Goal: Task Accomplishment & Management: Use online tool/utility

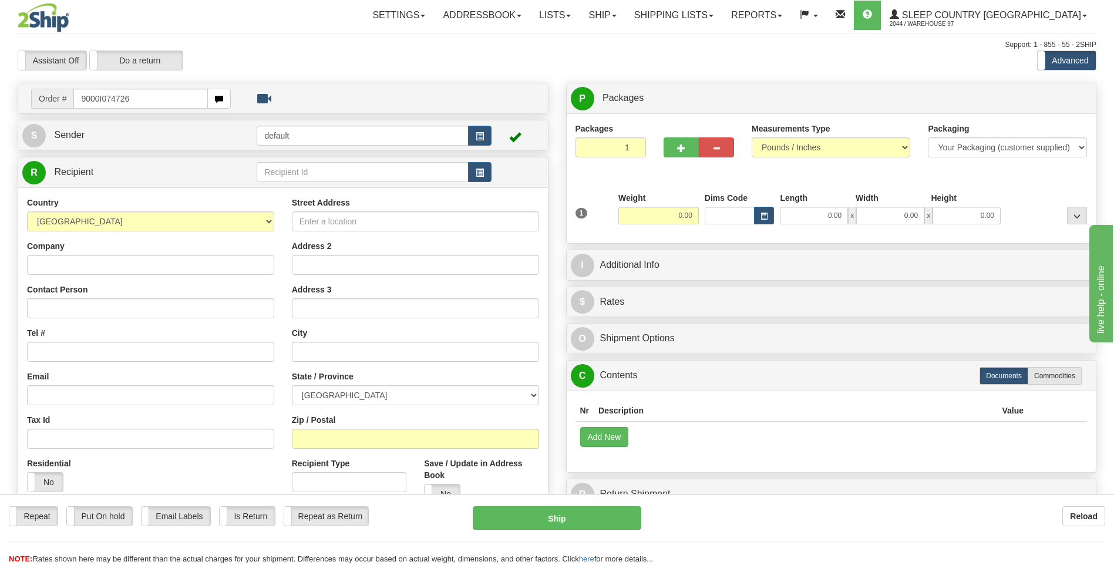
type input "9000I074726"
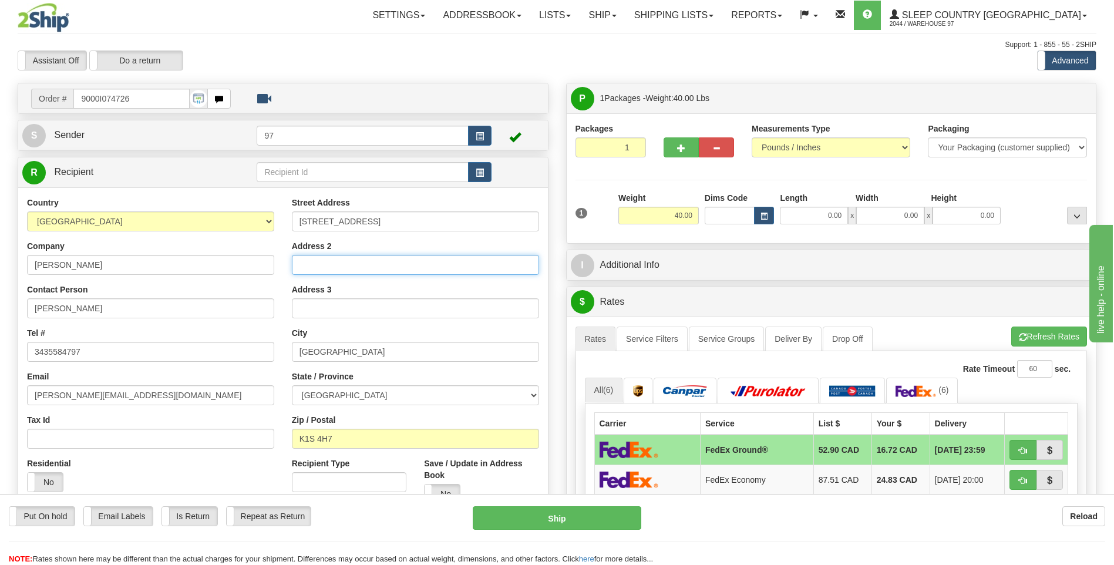
click at [304, 267] on input "Address 2" at bounding box center [415, 265] width 247 height 20
click at [298, 222] on input "470 CAMBRIDGE ST S" at bounding box center [415, 221] width 247 height 20
click at [315, 265] on input "APT ?307" at bounding box center [415, 265] width 247 height 20
type input "APT#307"
click at [607, 522] on button "Ship" at bounding box center [557, 517] width 168 height 23
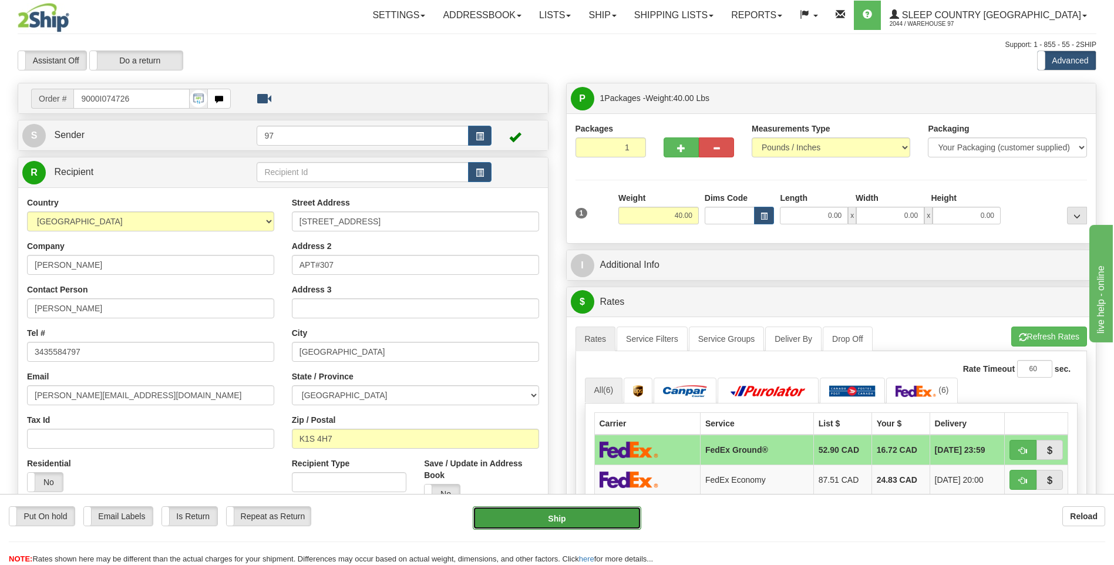
type input "92"
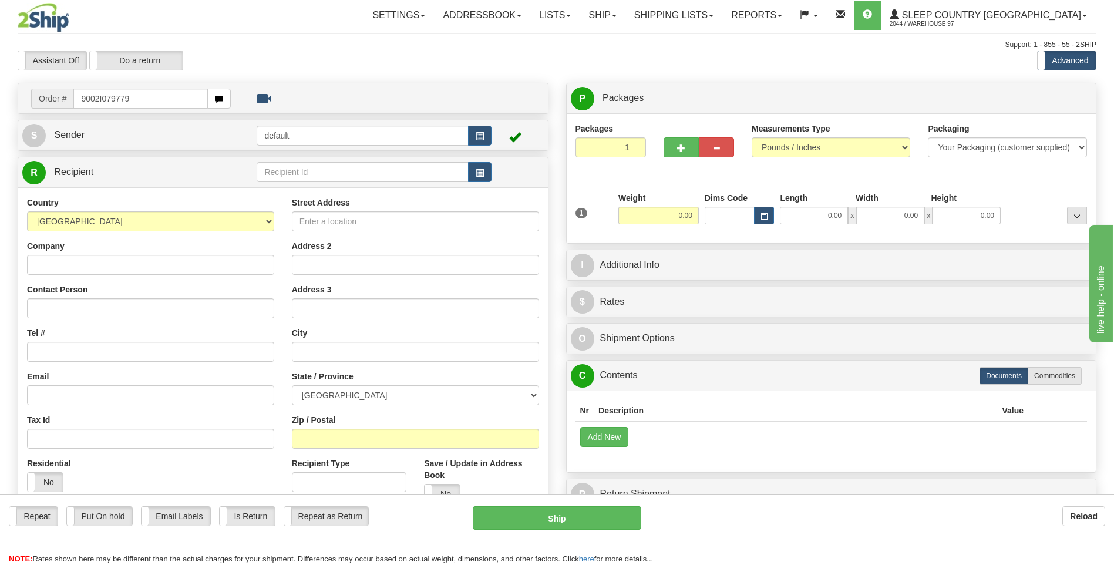
type input "9002I079779"
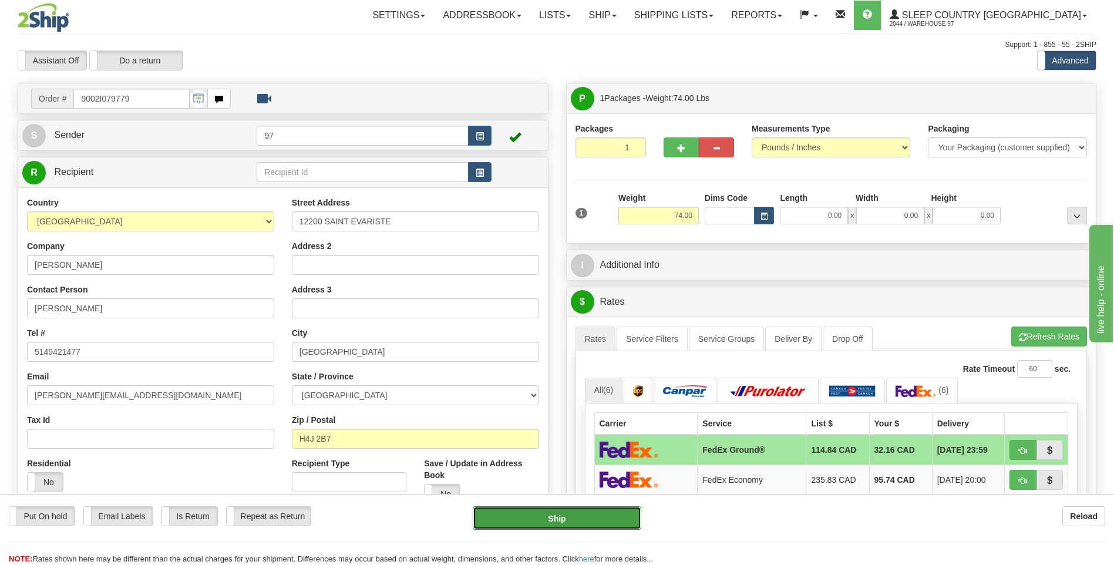
click at [624, 517] on button "Ship" at bounding box center [557, 517] width 168 height 23
type input "92"
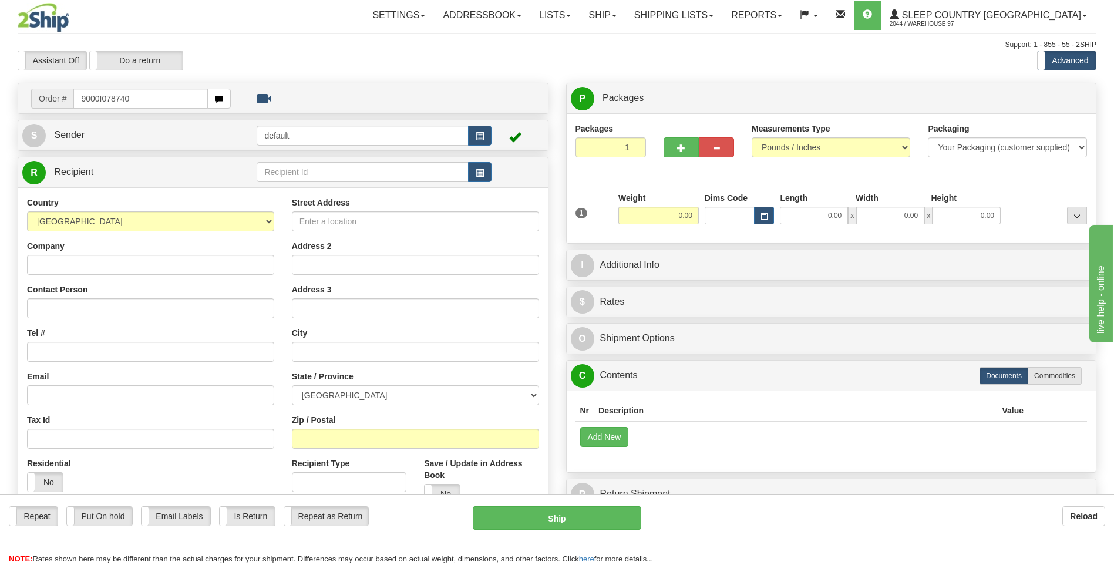
type input "9000I078740"
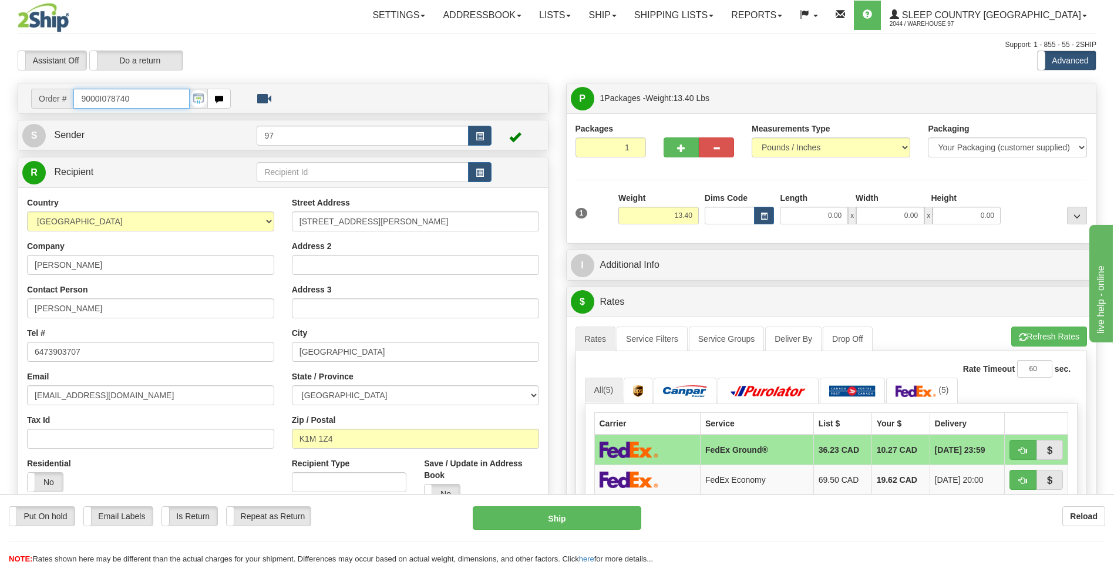
drag, startPoint x: 130, startPoint y: 98, endPoint x: 116, endPoint y: 99, distance: 13.5
click at [116, 99] on input "9000I078740" at bounding box center [131, 99] width 116 height 20
type input "9000I078437"
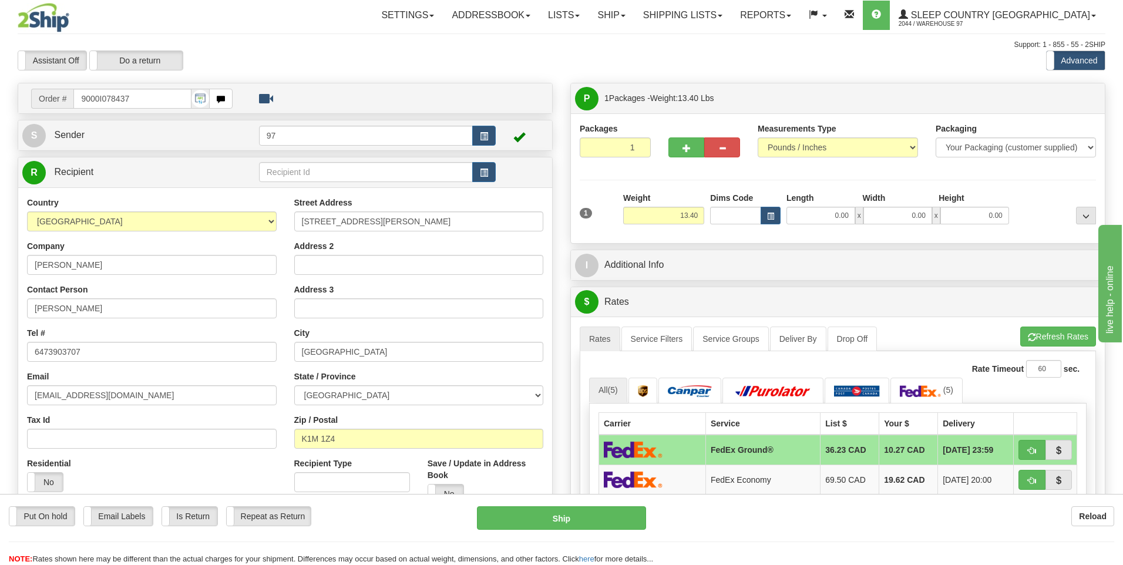
click at [412, 528] on body "Training Course Close Toggle navigation Settings Shipping Preferences New Recip…" at bounding box center [561, 282] width 1123 height 565
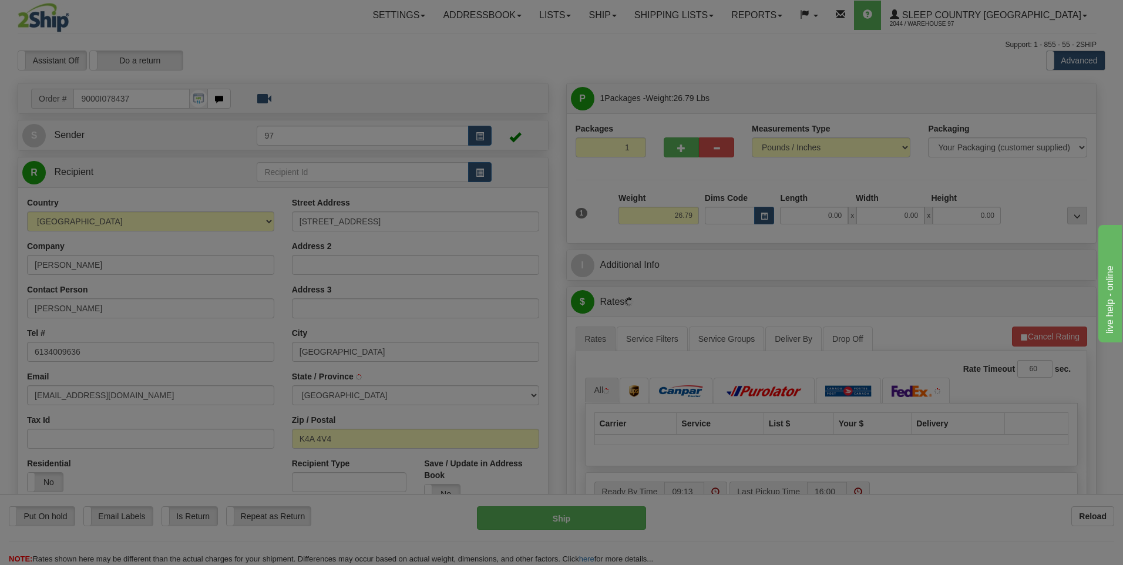
type input "ORLEANS"
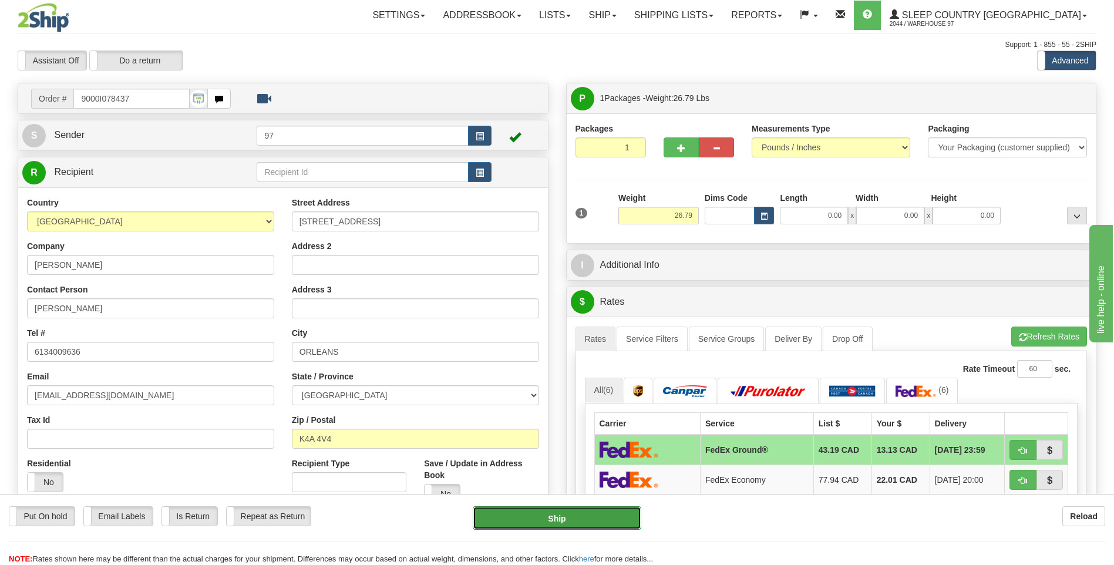
click at [615, 516] on button "Ship" at bounding box center [557, 517] width 168 height 23
type input "92"
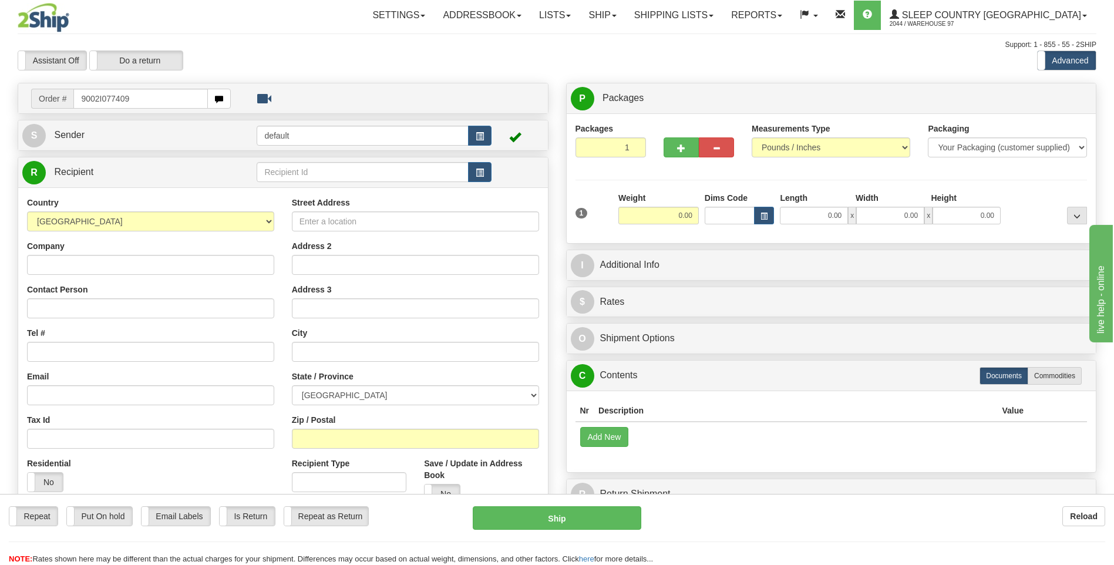
type input "9002I077409"
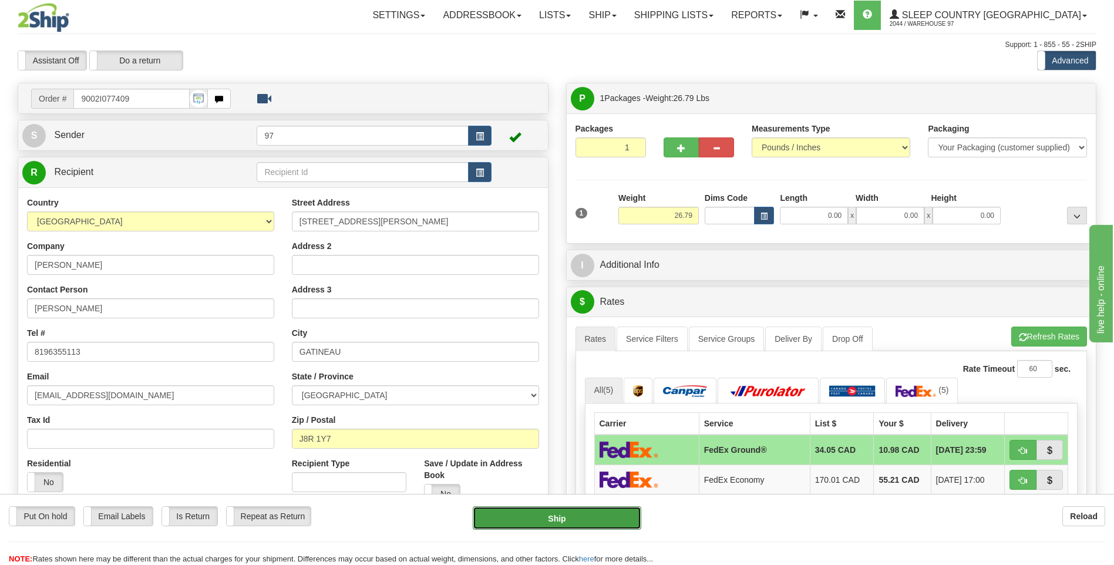
click at [621, 520] on button "Ship" at bounding box center [557, 517] width 168 height 23
type input "92"
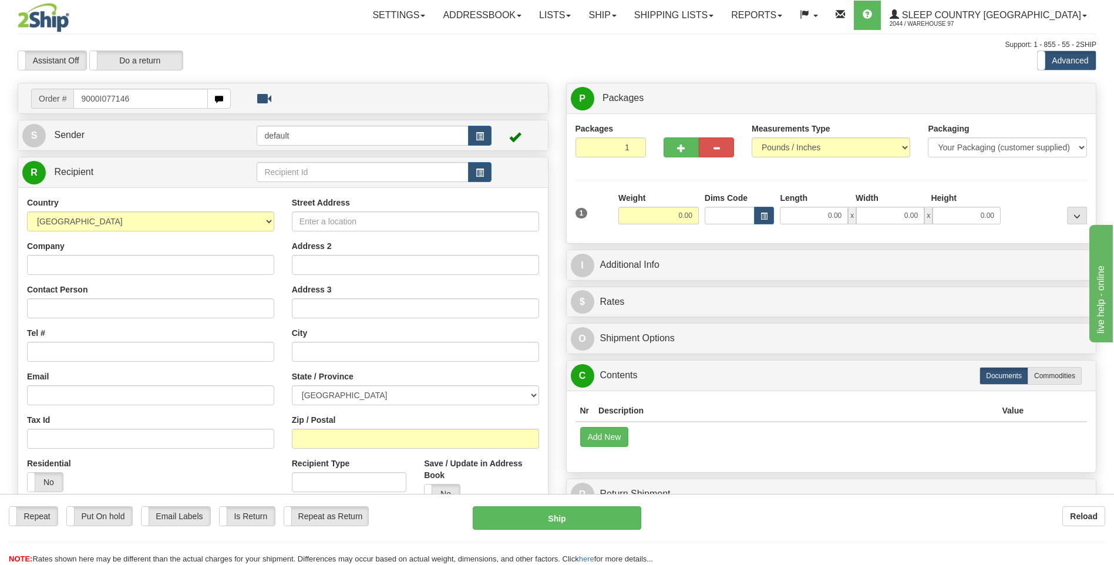
type input "9000I077146"
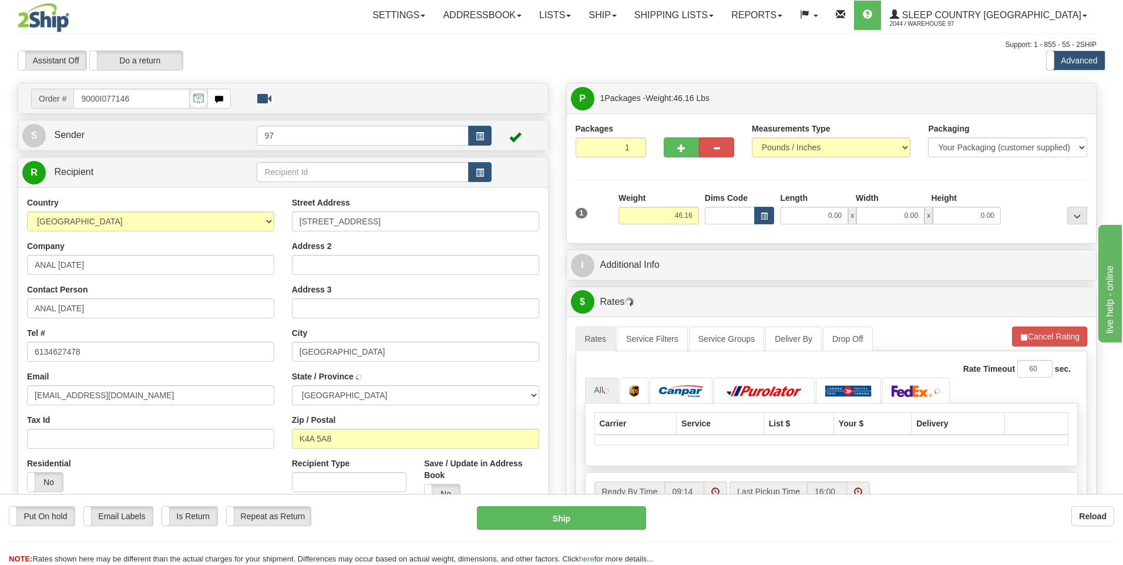
type input "ORLEANS"
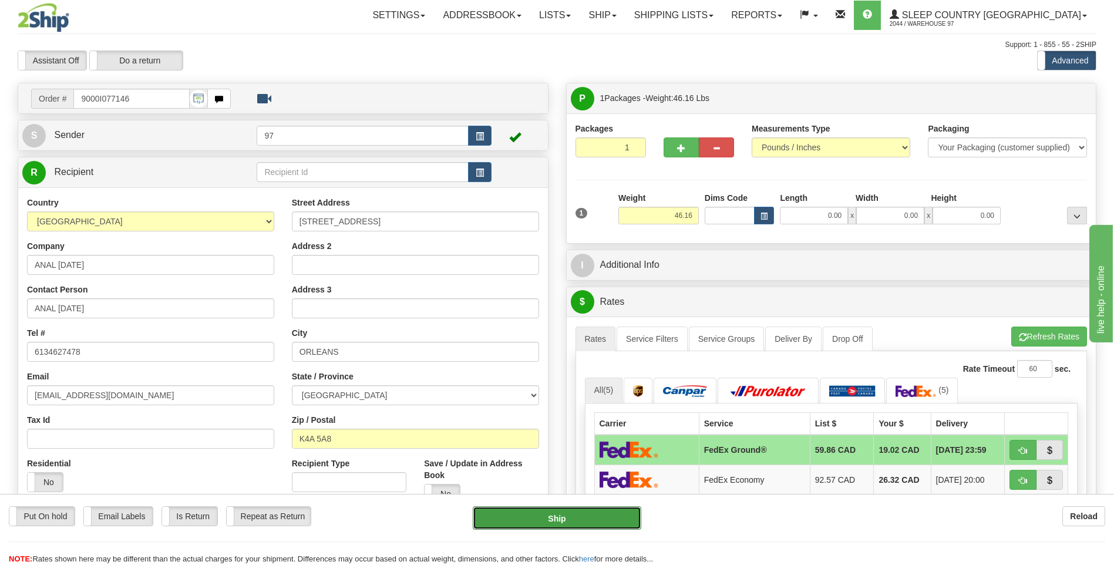
click at [621, 516] on button "Ship" at bounding box center [557, 517] width 168 height 23
type input "92"
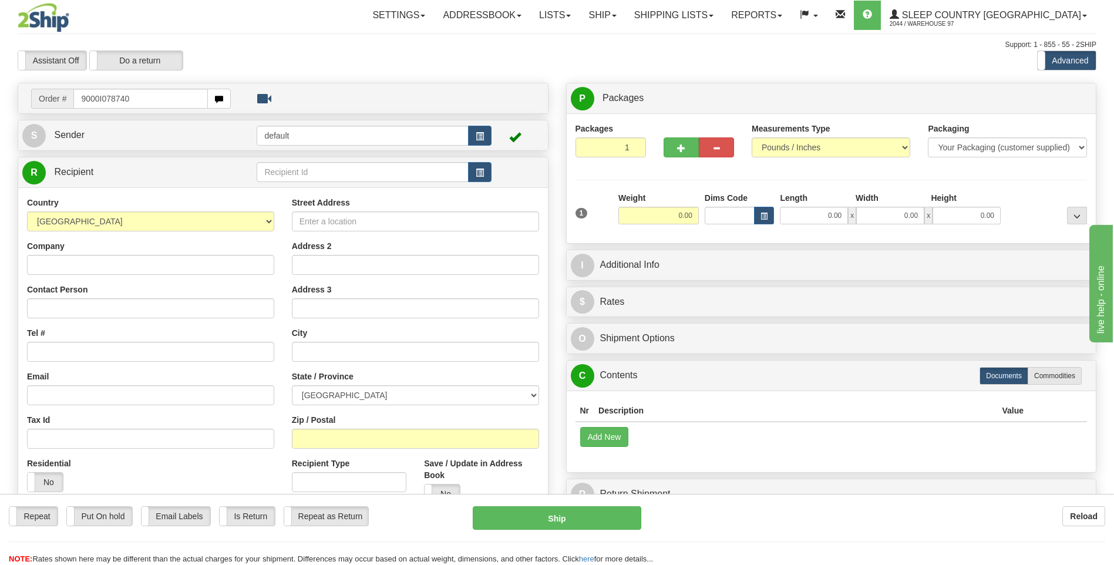
type input "9000I078740"
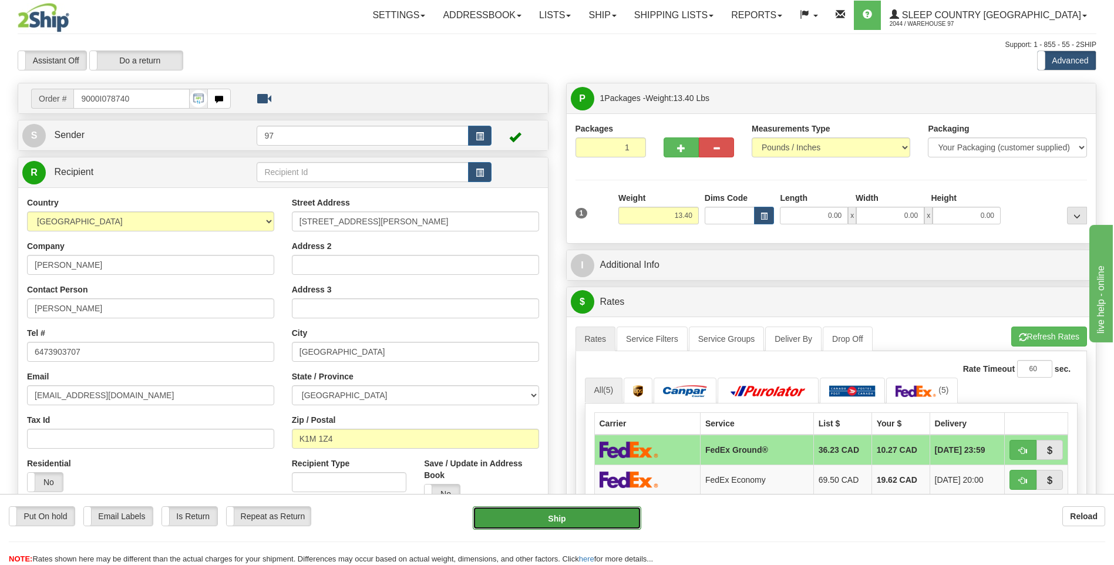
click at [630, 515] on button "Ship" at bounding box center [557, 517] width 168 height 23
type input "92"
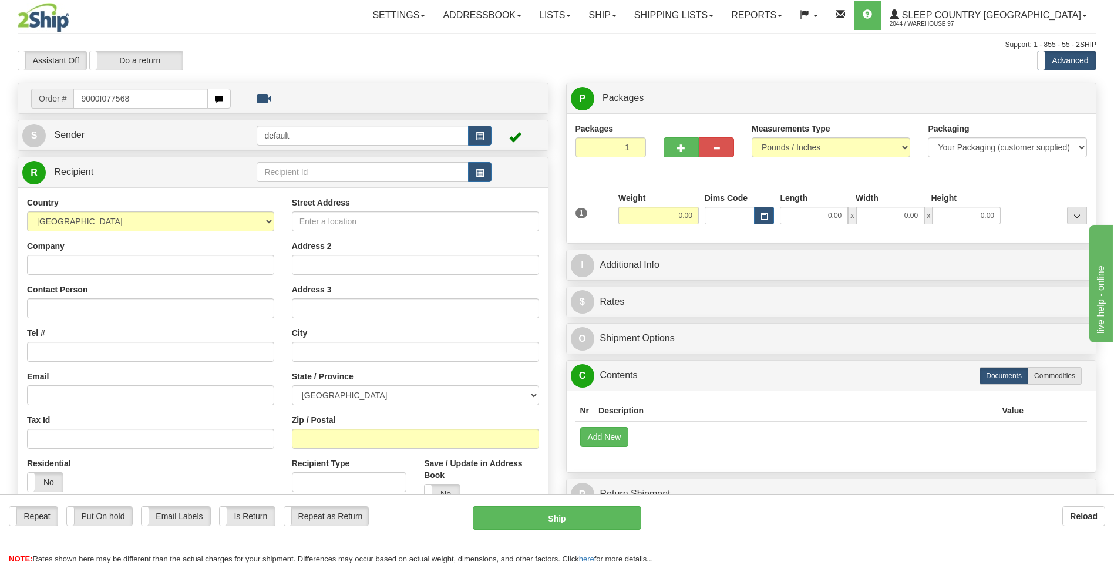
type input "9000I077568"
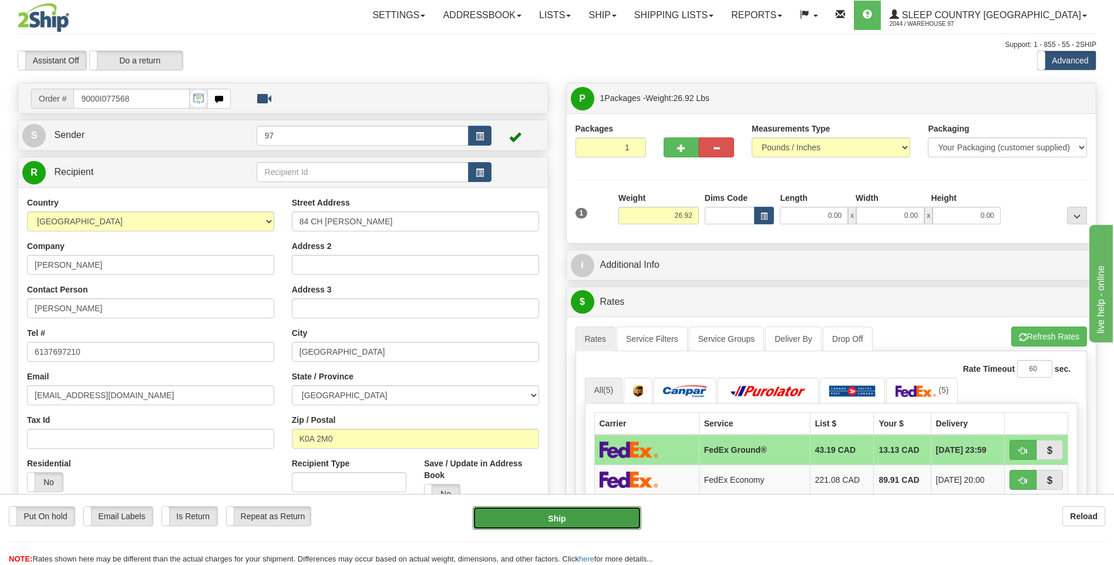
click at [607, 522] on button "Ship" at bounding box center [557, 517] width 168 height 23
type input "92"
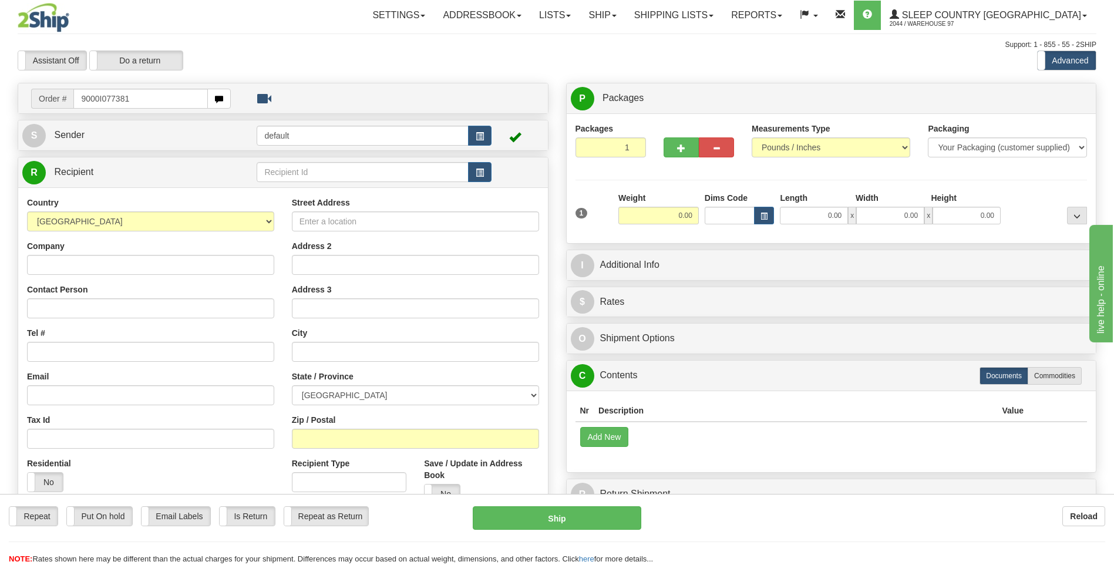
type input "9000I077381"
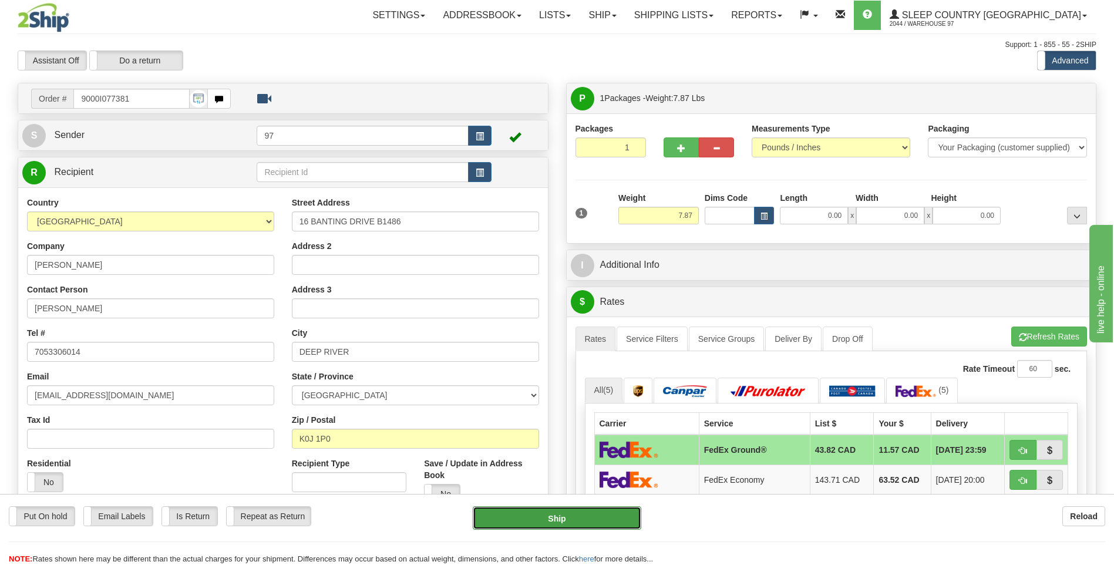
click at [631, 512] on button "Ship" at bounding box center [557, 517] width 168 height 23
type input "92"
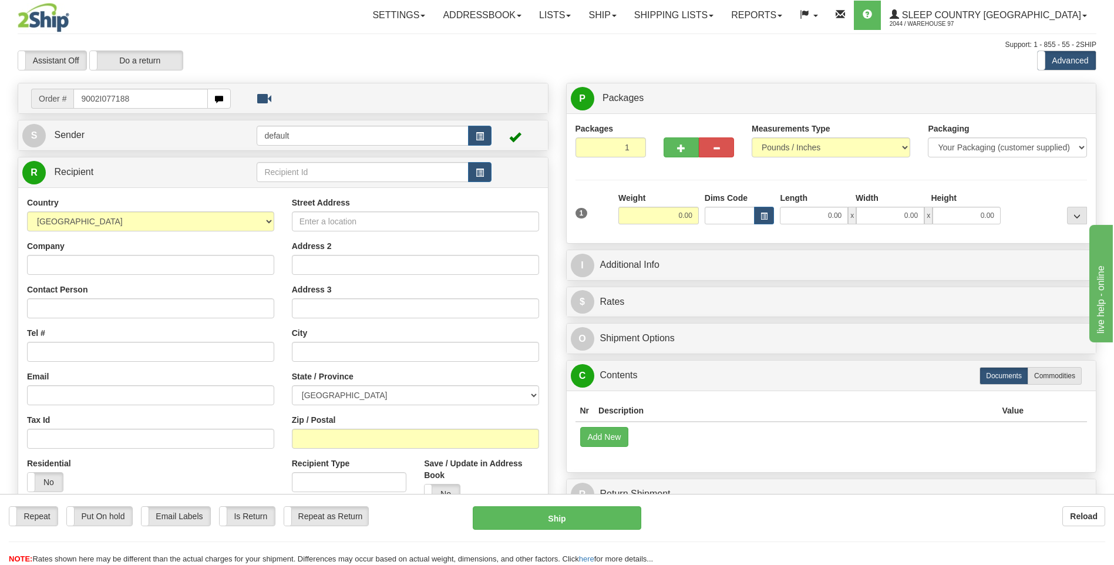
type input "9002I077188"
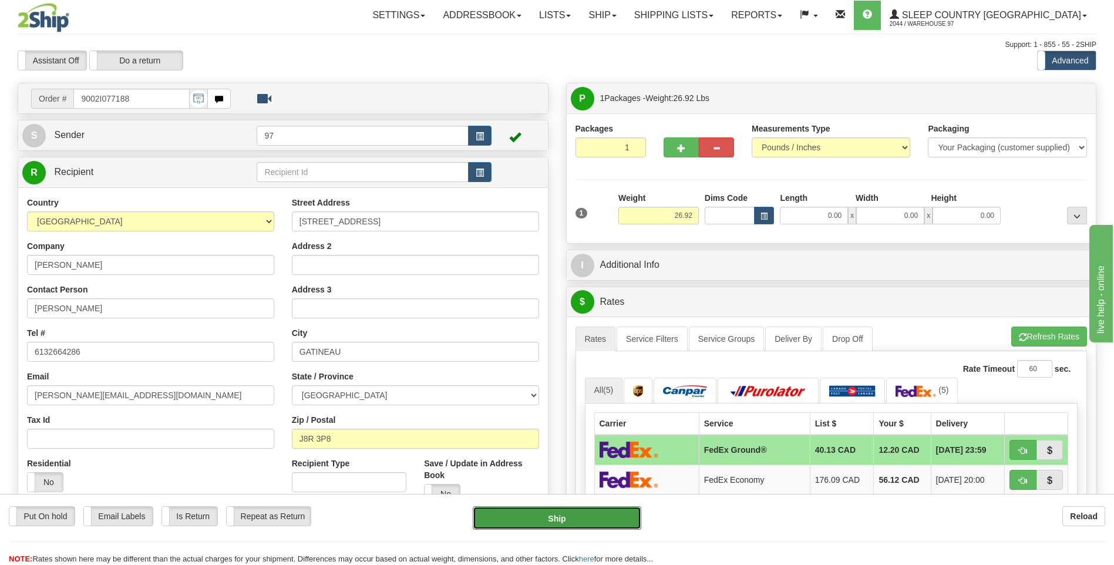
click at [618, 514] on button "Ship" at bounding box center [557, 517] width 168 height 23
type input "92"
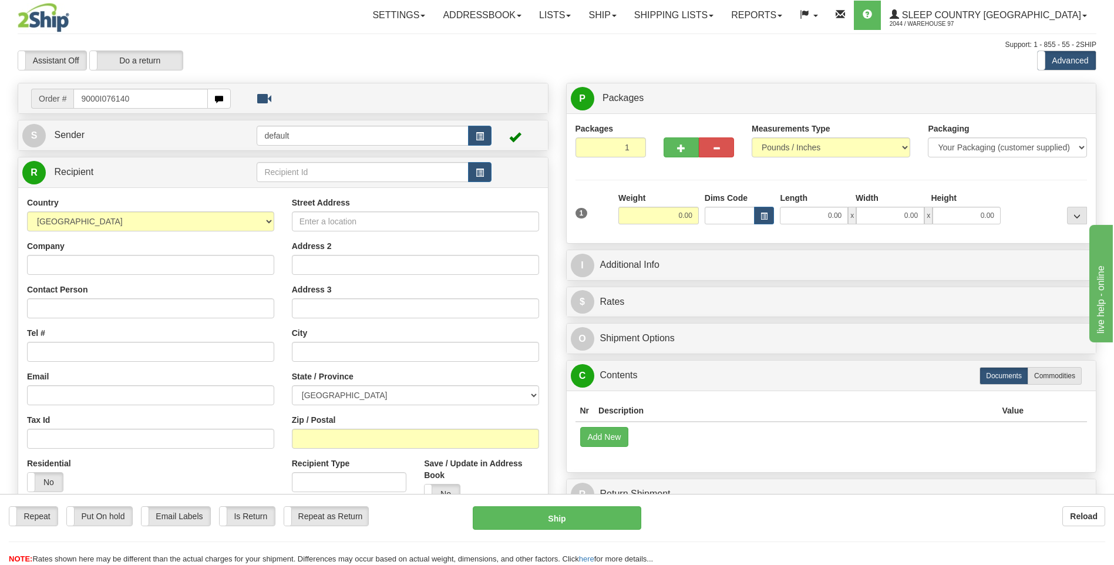
type input "9000I076140"
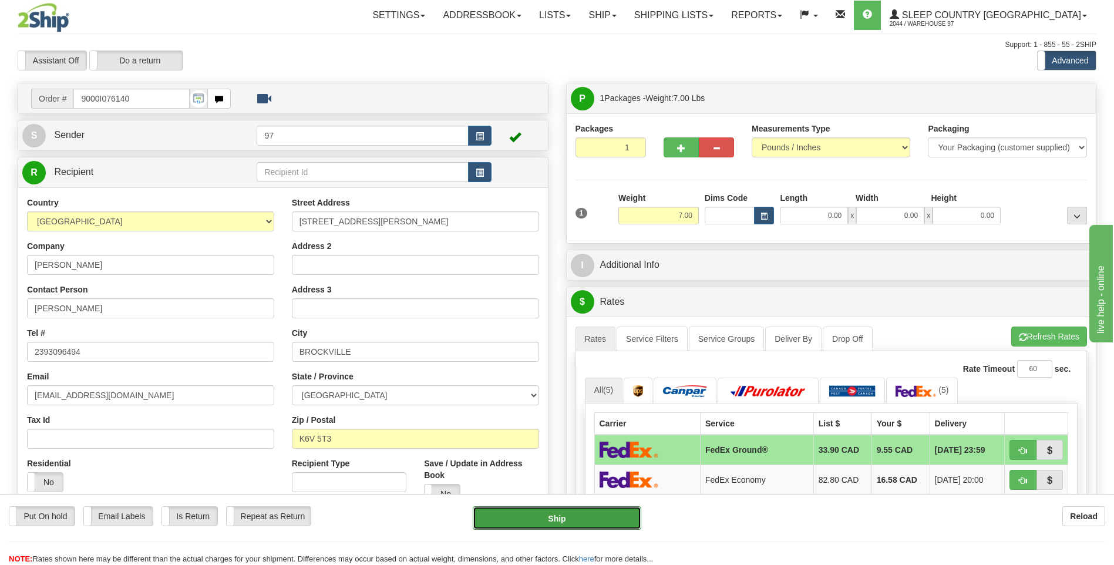
click at [626, 518] on button "Ship" at bounding box center [557, 517] width 168 height 23
type input "92"
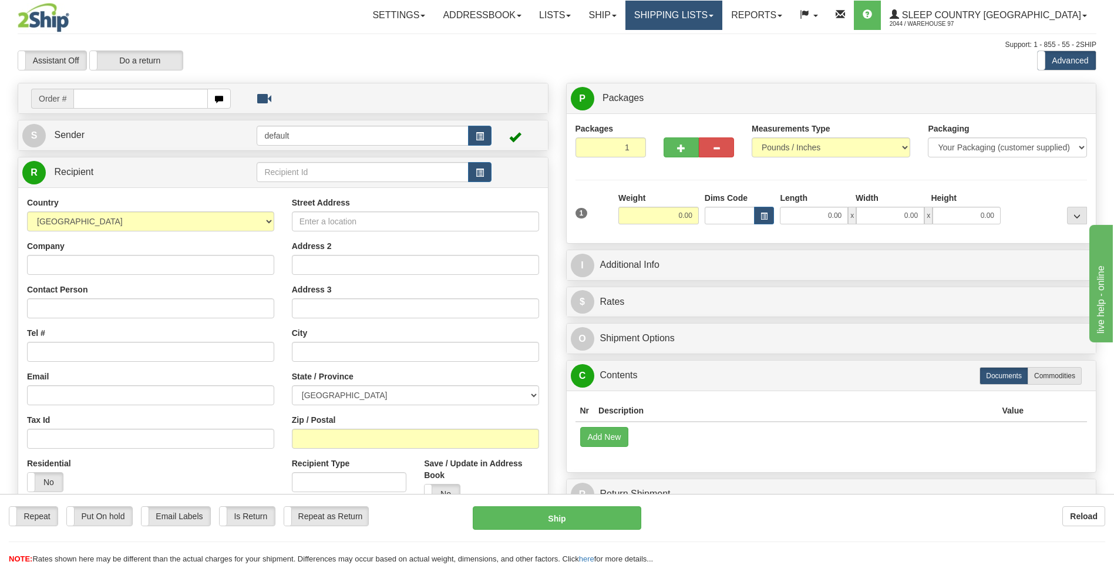
click at [722, 15] on link "Shipping lists" at bounding box center [674, 15] width 97 height 29
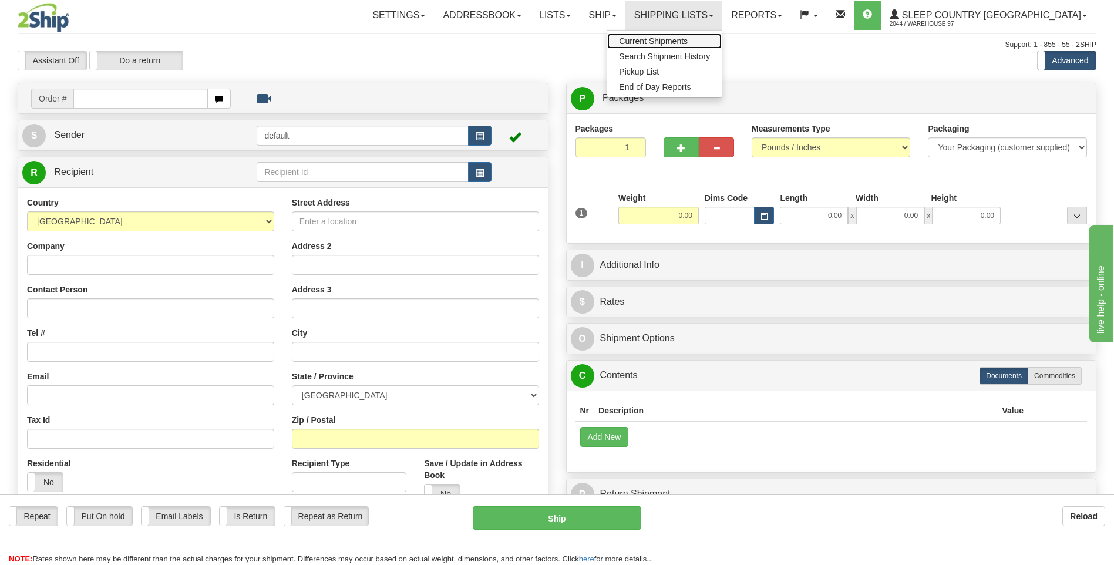
click at [688, 41] on span "Current Shipments" at bounding box center [653, 40] width 69 height 9
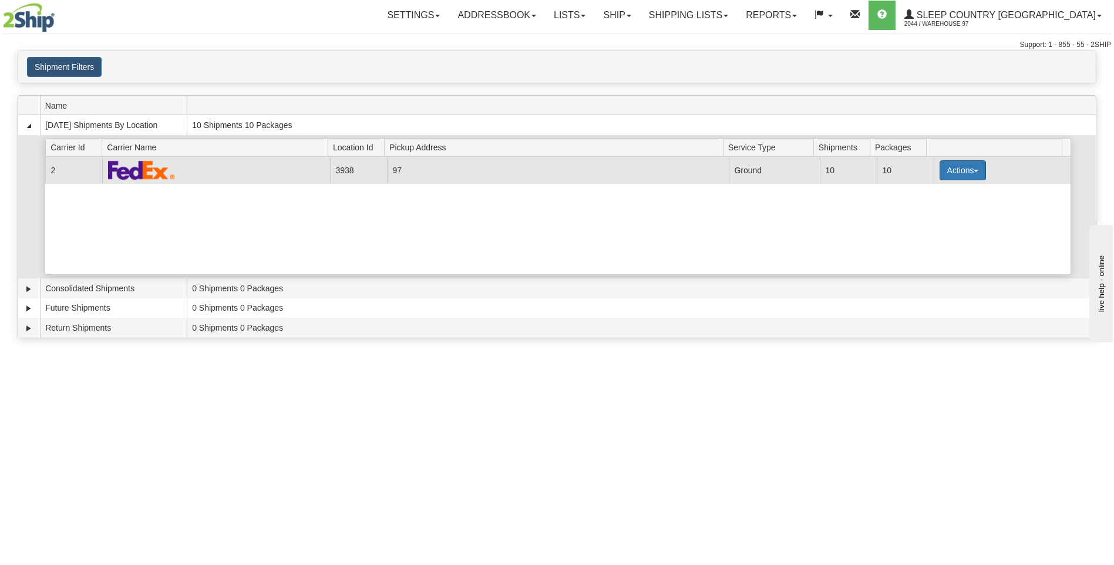
click at [957, 165] on button "Actions" at bounding box center [963, 170] width 47 height 20
click at [920, 211] on span "Close" at bounding box center [916, 207] width 27 height 8
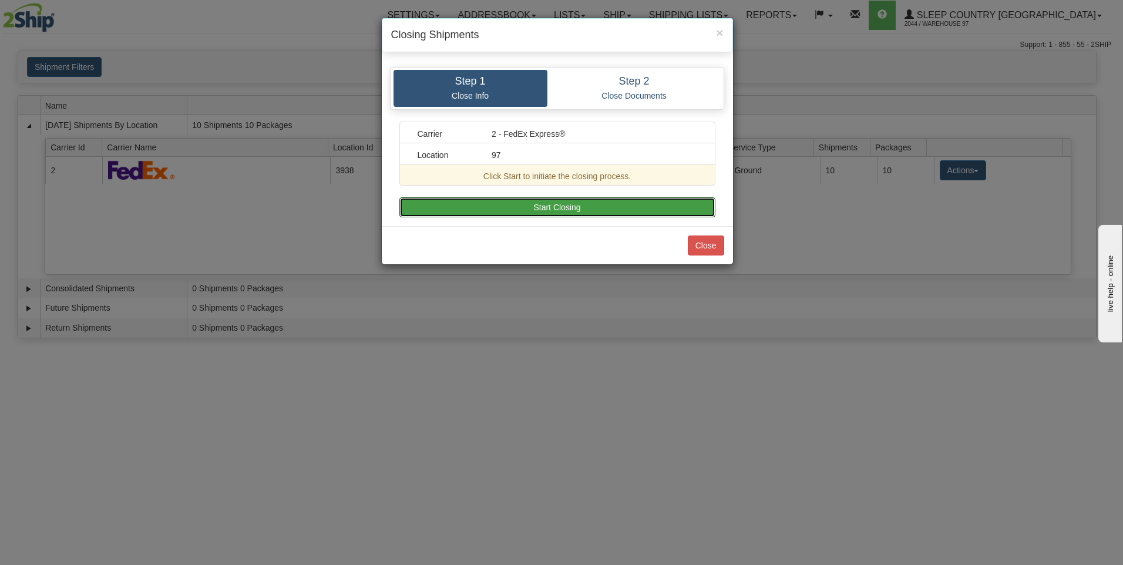
click at [556, 203] on button "Start Closing" at bounding box center [557, 207] width 316 height 20
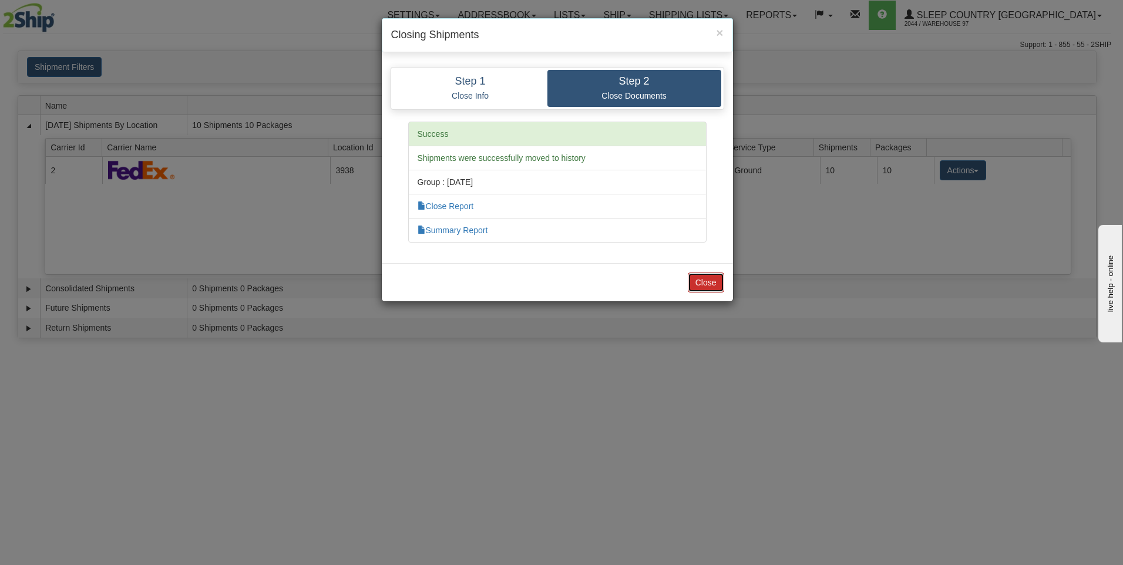
click at [701, 281] on button "Close" at bounding box center [706, 283] width 36 height 20
